Goal: Task Accomplishment & Management: Use online tool/utility

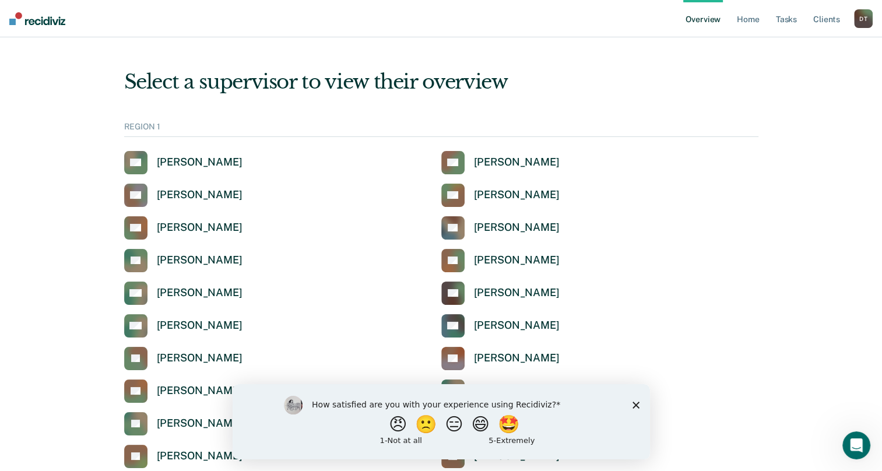
click at [634, 405] on polygon "Close survey" at bounding box center [635, 404] width 7 height 7
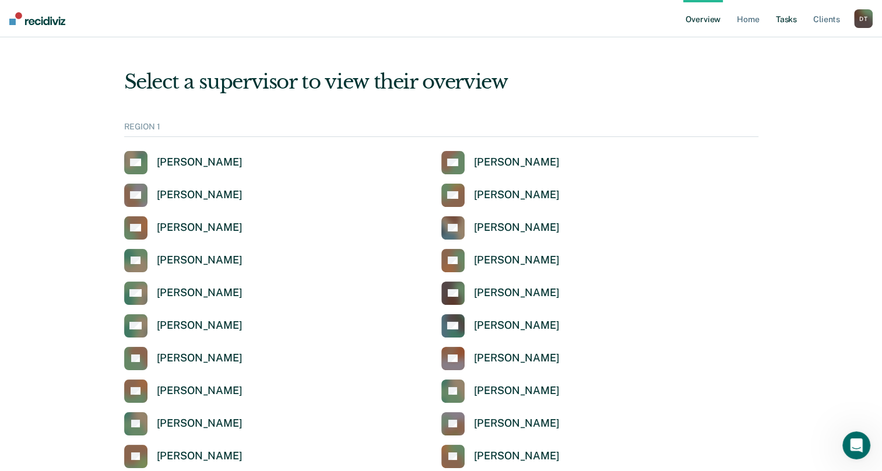
click at [785, 18] on link "Tasks" at bounding box center [786, 18] width 26 height 37
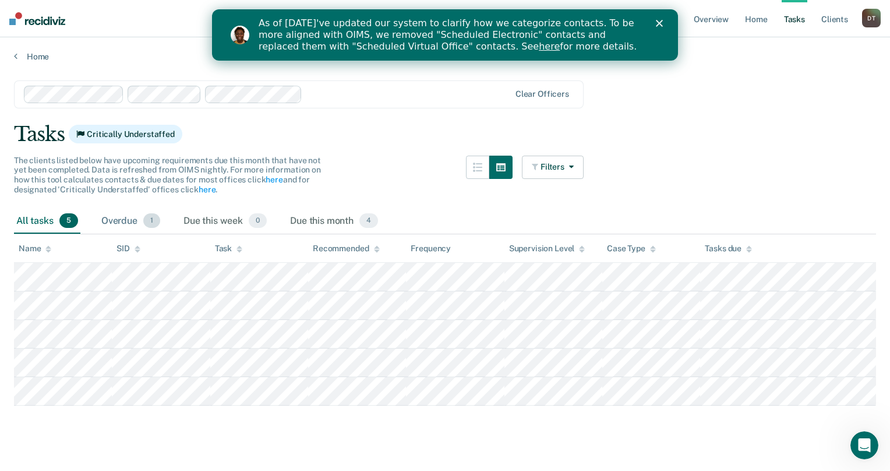
click at [129, 216] on div "Overdue 1" at bounding box center [131, 222] width 64 height 26
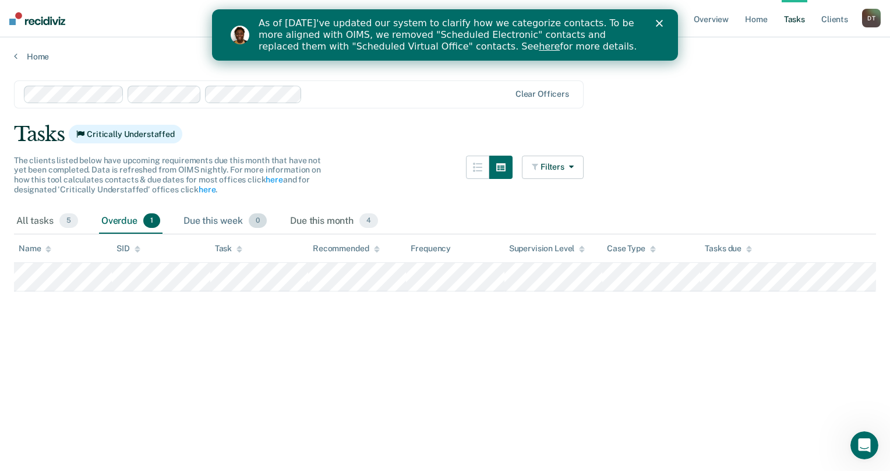
click at [209, 224] on div "Due this week 0" at bounding box center [225, 222] width 88 height 26
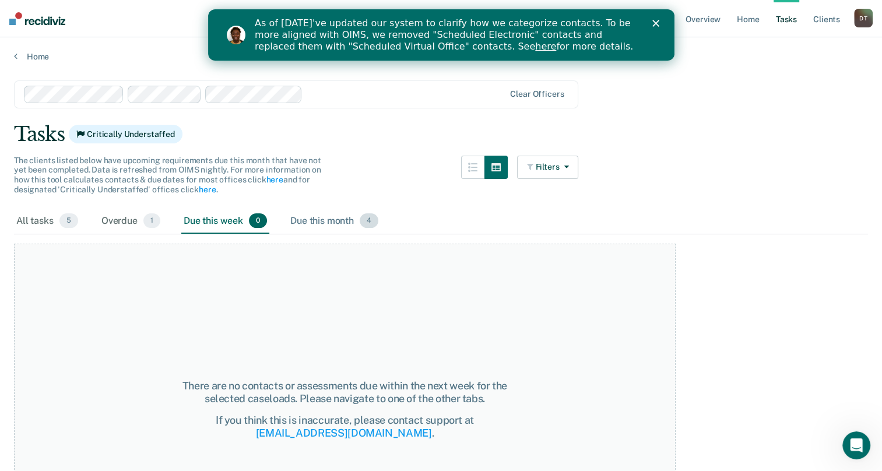
click at [300, 220] on div "Due this month 4" at bounding box center [334, 222] width 93 height 26
